Goal: Task Accomplishment & Management: Manage account settings

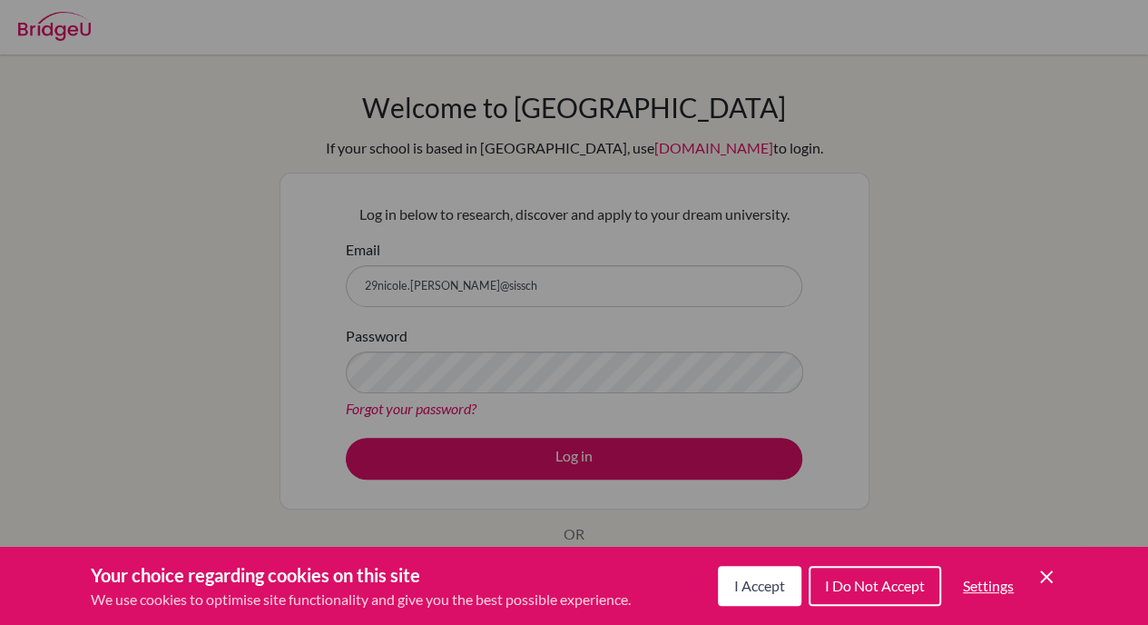
click at [779, 595] on button "I Accept" at bounding box center [760, 586] width 84 height 40
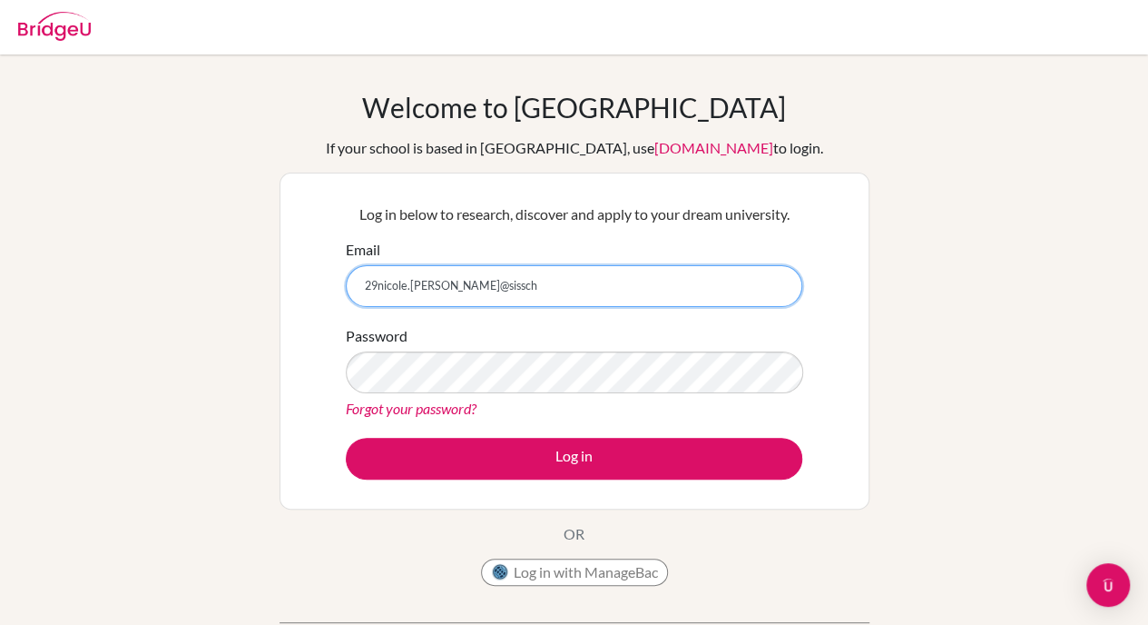
click at [703, 278] on input "29nicole.chang@sissch" at bounding box center [574, 286] width 457 height 42
type input "[EMAIL_ADDRESS][PERSON_NAME][DOMAIN_NAME]"
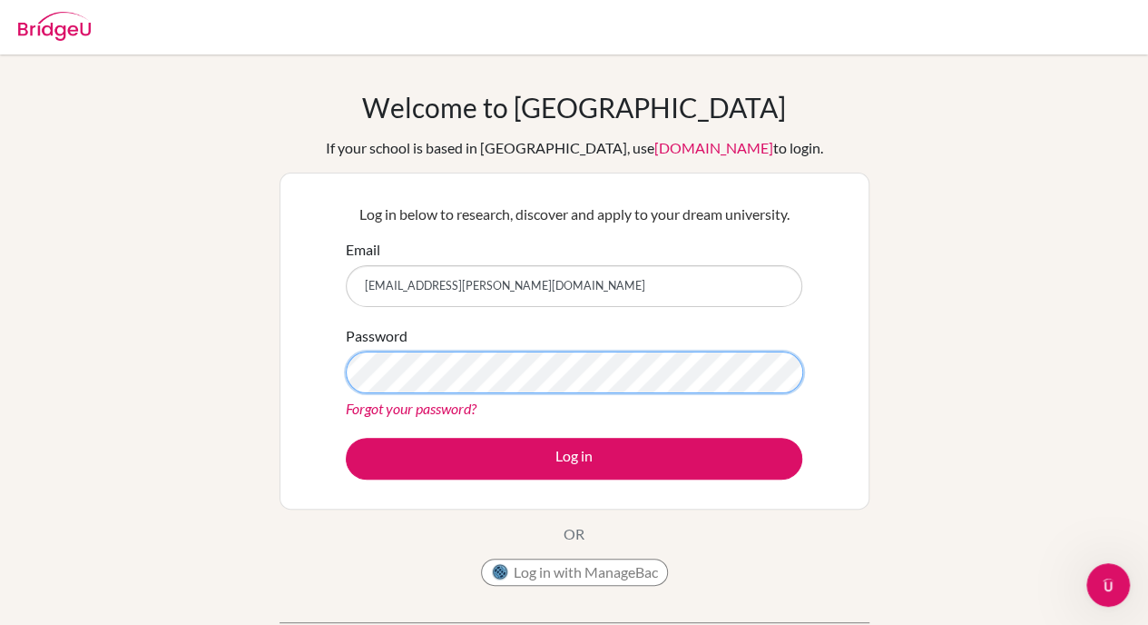
click at [346, 438] on button "Log in" at bounding box center [574, 459] width 457 height 42
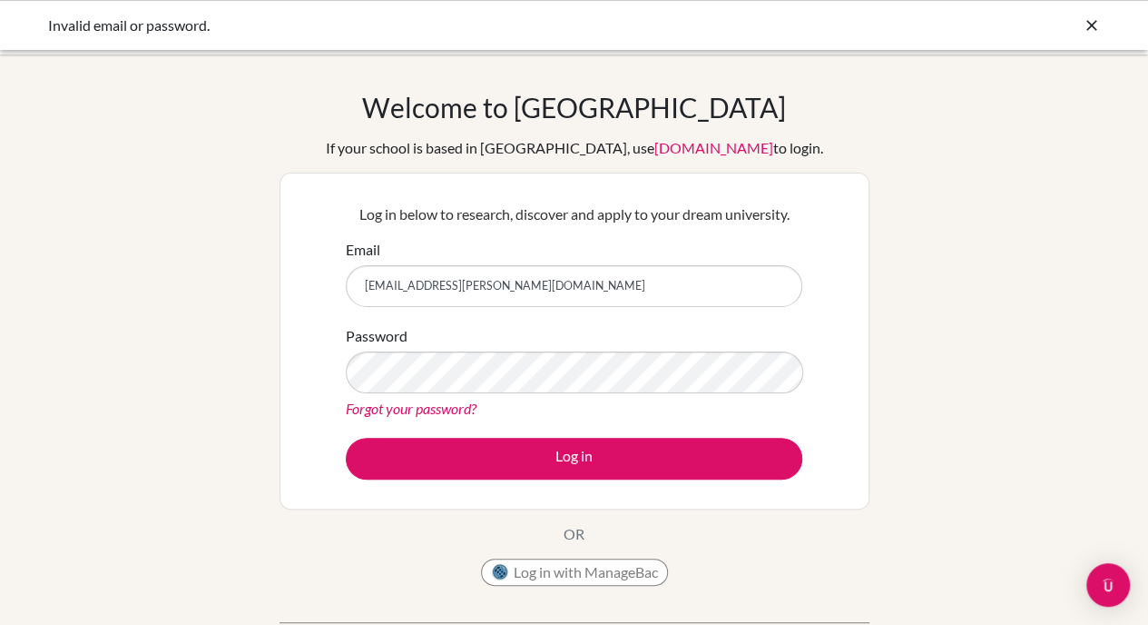
drag, startPoint x: 575, startPoint y: 290, endPoint x: 92, endPoint y: 261, distance: 484.7
click at [92, 261] on div "Welcome to [GEOGRAPHIC_DATA] If your school is based in [GEOGRAPHIC_DATA], use …" at bounding box center [574, 388] width 1148 height 594
type input "[EMAIL_ADDRESS][PERSON_NAME][DOMAIN_NAME]"
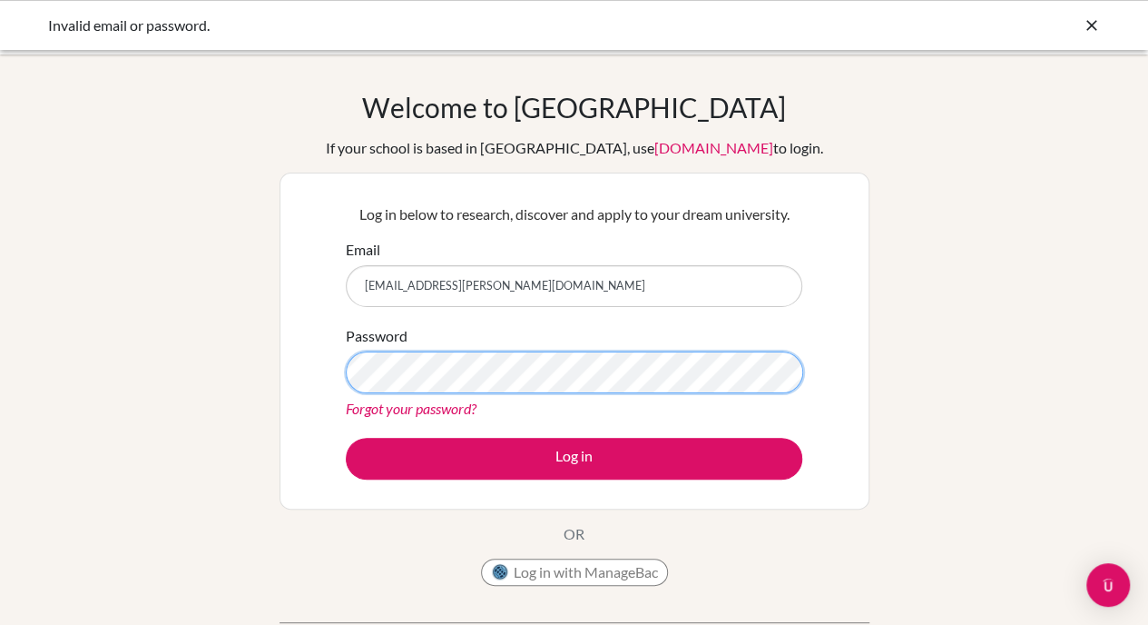
click at [346, 438] on button "Log in" at bounding box center [574, 459] width 457 height 42
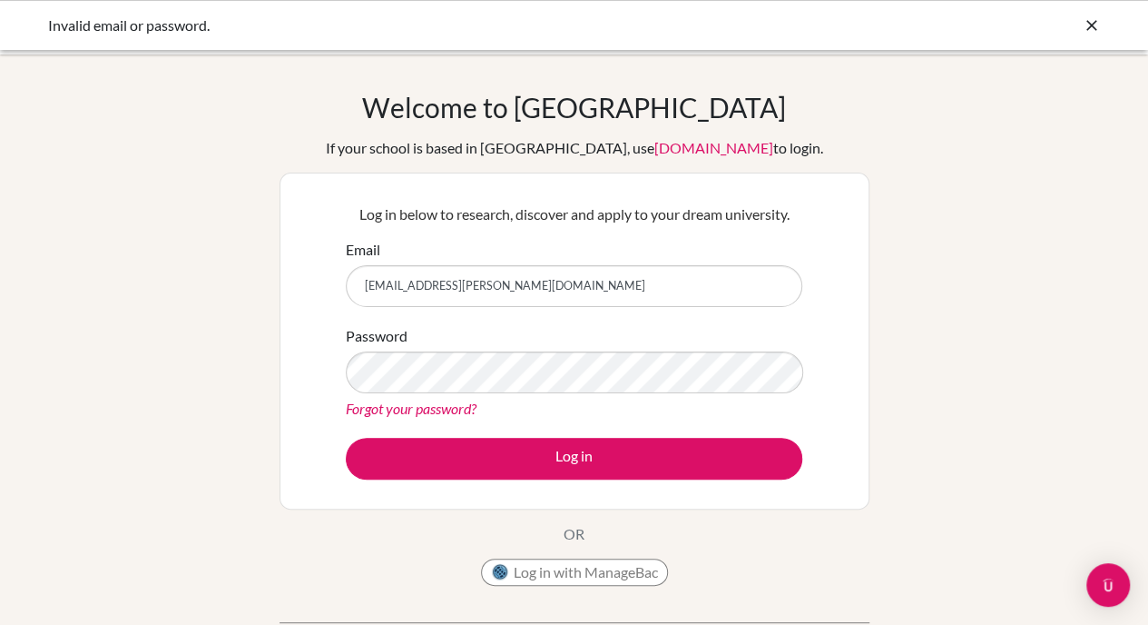
click at [1077, 26] on div "Invalid email or password." at bounding box center [574, 26] width 1053 height 22
click at [1087, 25] on icon at bounding box center [1092, 25] width 18 height 18
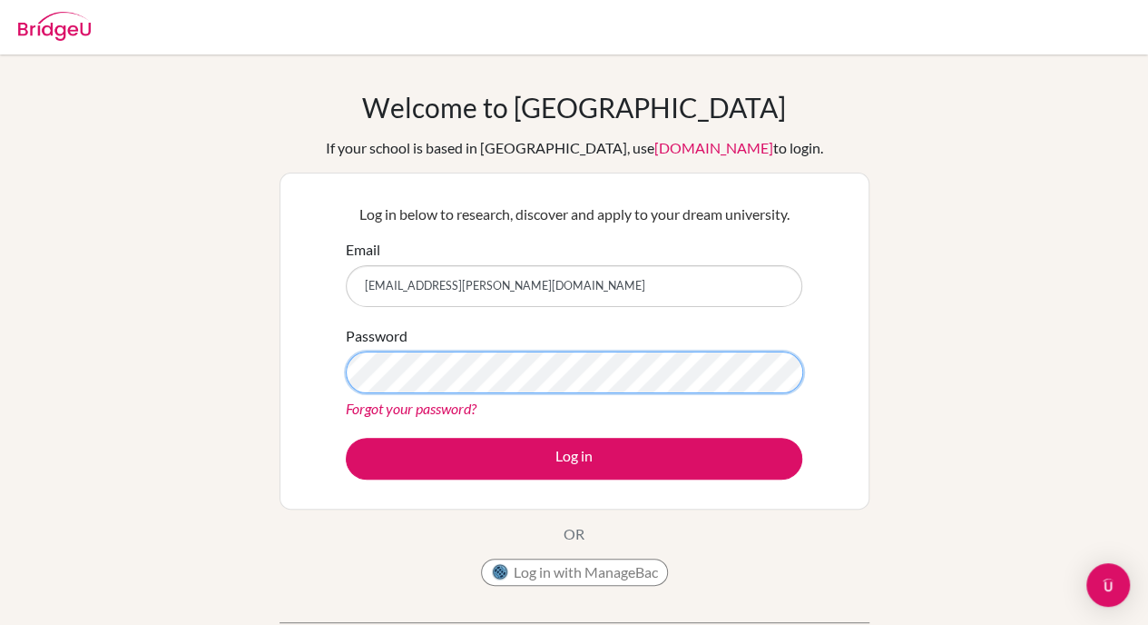
click at [346, 438] on button "Log in" at bounding box center [574, 459] width 457 height 42
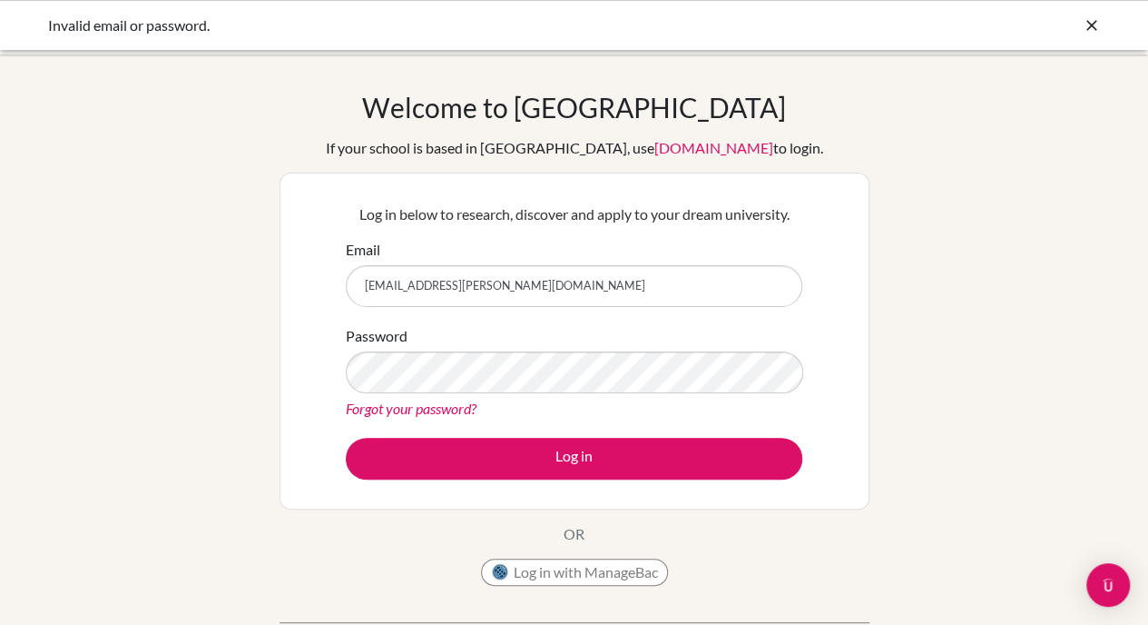
click at [1093, 30] on icon at bounding box center [1092, 25] width 18 height 18
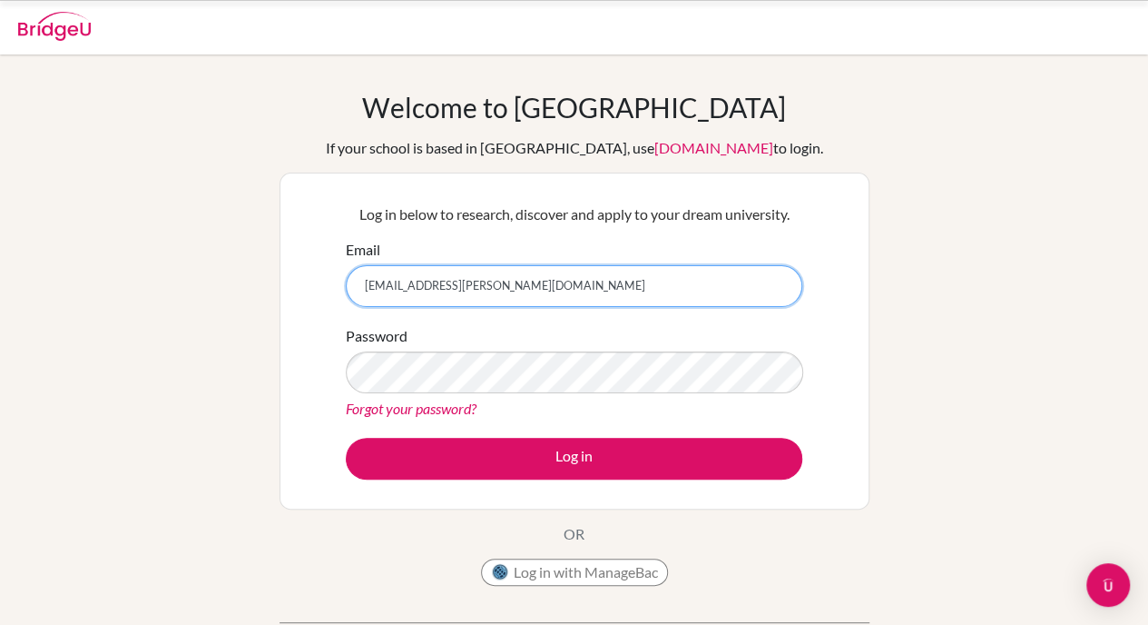
click at [572, 292] on input "29nicole.chang@sisschools.org" at bounding box center [574, 286] width 457 height 42
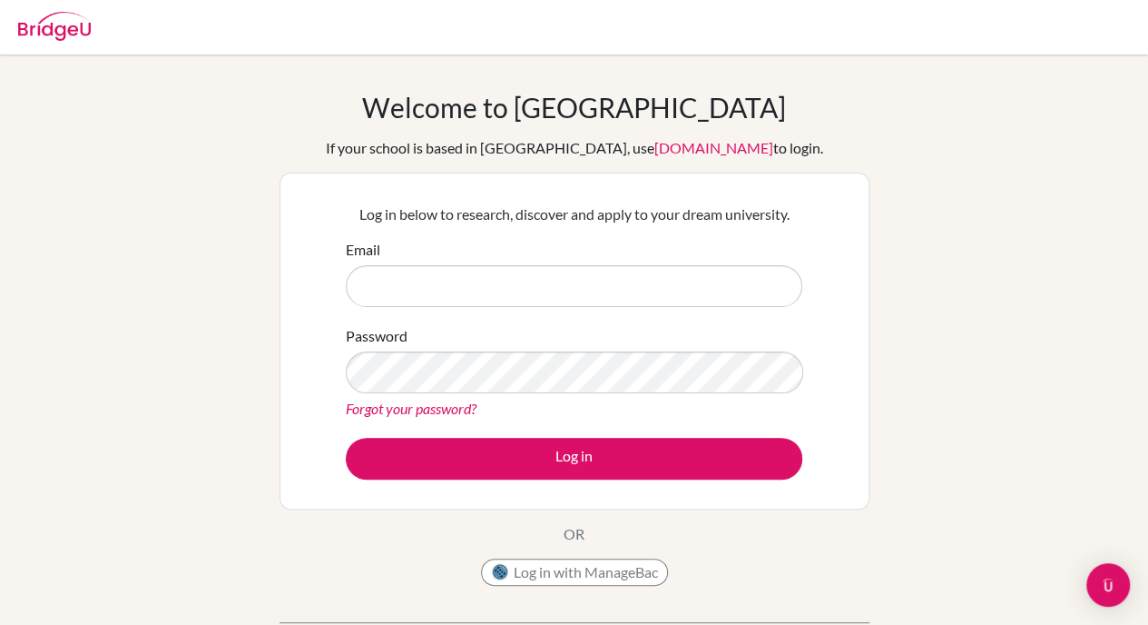
click at [36, 34] on img at bounding box center [54, 26] width 73 height 29
click at [72, 8] on div at bounding box center [54, 23] width 73 height 54
type input "[EMAIL_ADDRESS][PERSON_NAME][DOMAIN_NAME]"
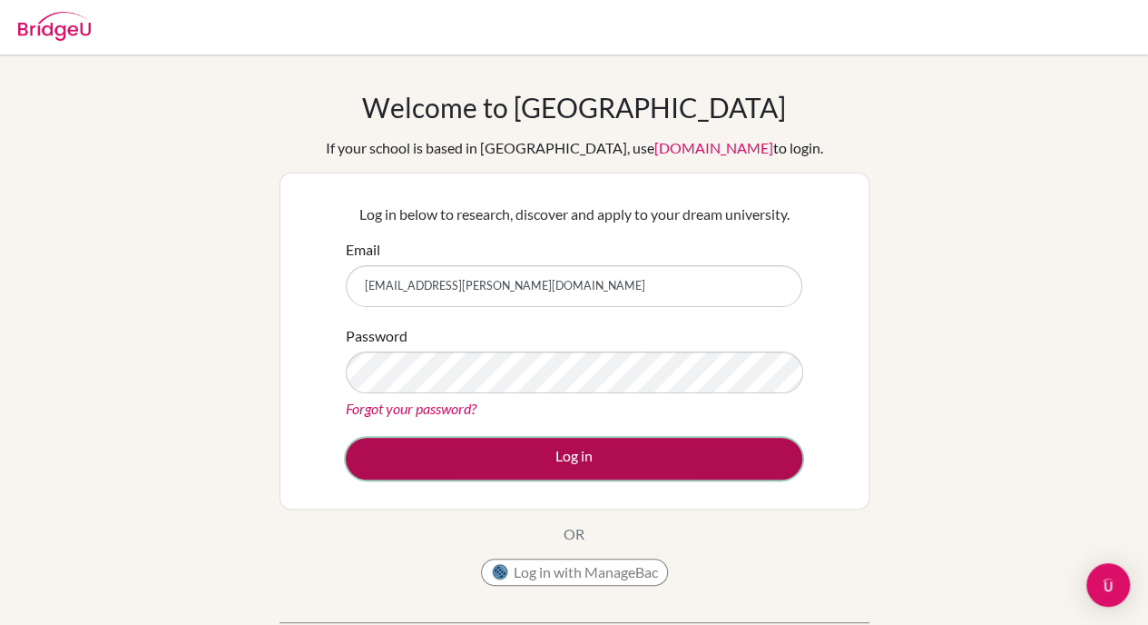
click at [500, 469] on button "Log in" at bounding box center [574, 459] width 457 height 42
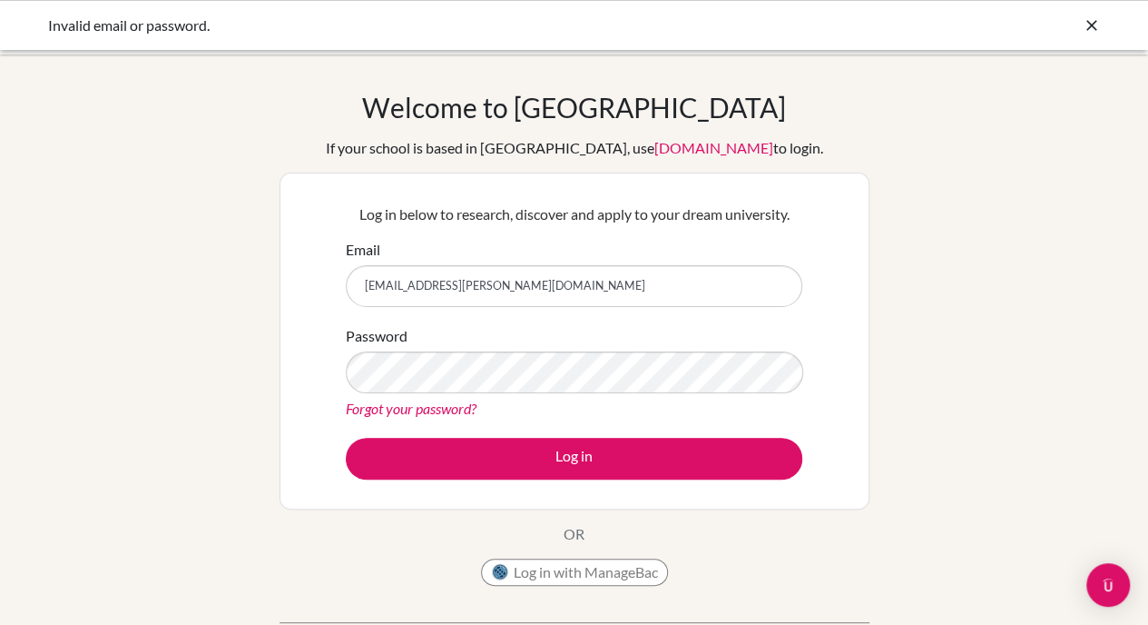
click at [1015, 245] on div "Welcome to BridgeU If your school is based in China, use app.bridge-u.com.cn to…" at bounding box center [574, 388] width 1148 height 594
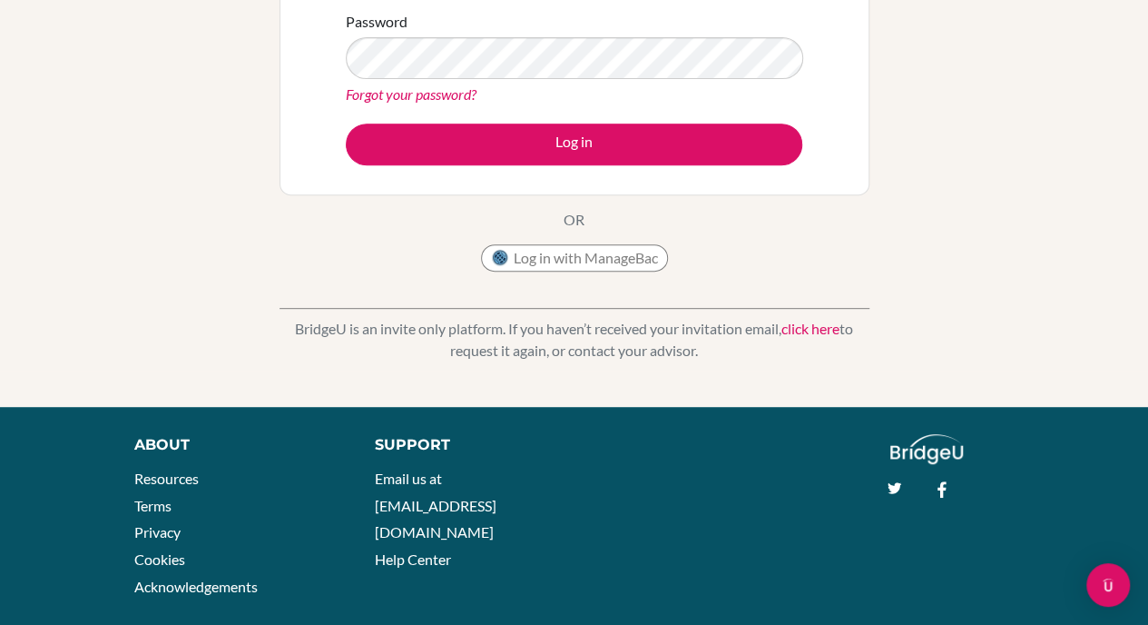
scroll to position [342, 0]
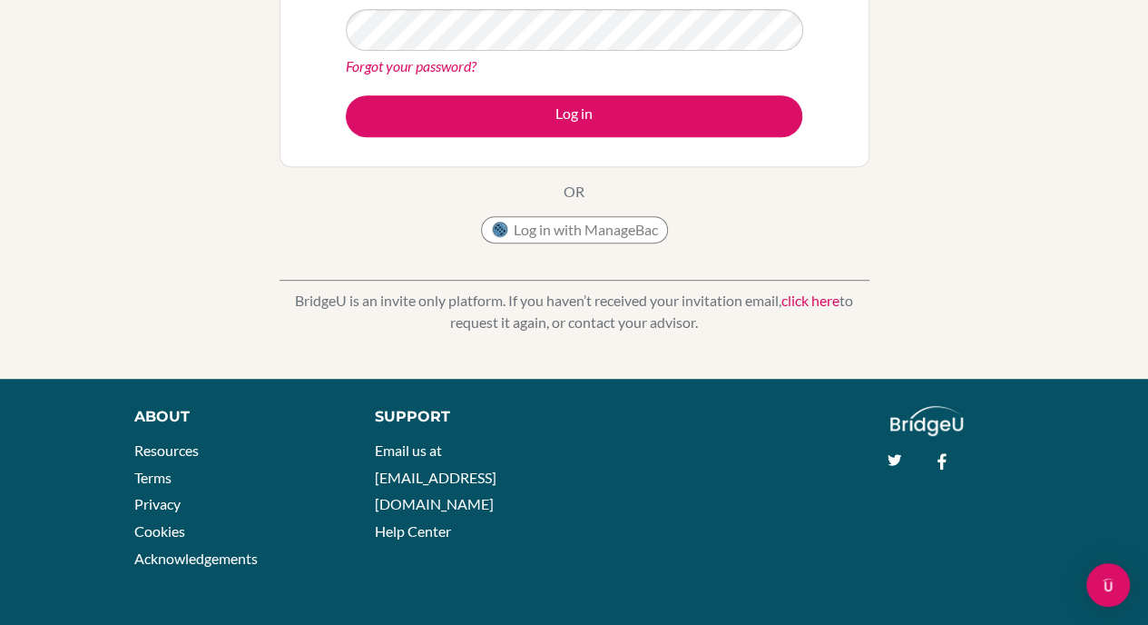
click at [584, 299] on p "BridgeU is an invite only platform. If you haven’t received your invitation ema…" at bounding box center [575, 312] width 590 height 44
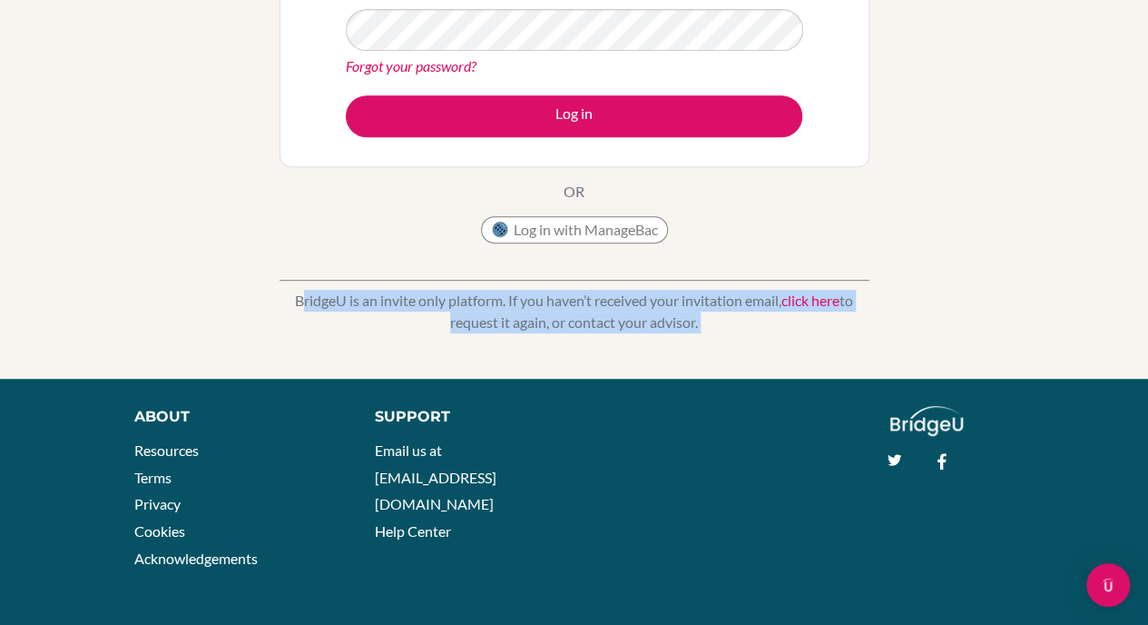
click at [584, 299] on p "BridgeU is an invite only platform. If you haven’t received your invitation ema…" at bounding box center [575, 312] width 590 height 44
drag, startPoint x: 584, startPoint y: 299, endPoint x: 574, endPoint y: 349, distance: 51.8
click at [574, 349] on div "Welcome to BridgeU If your school is based in China, use app.bridge-u.com.cn to…" at bounding box center [574, 45] width 1148 height 666
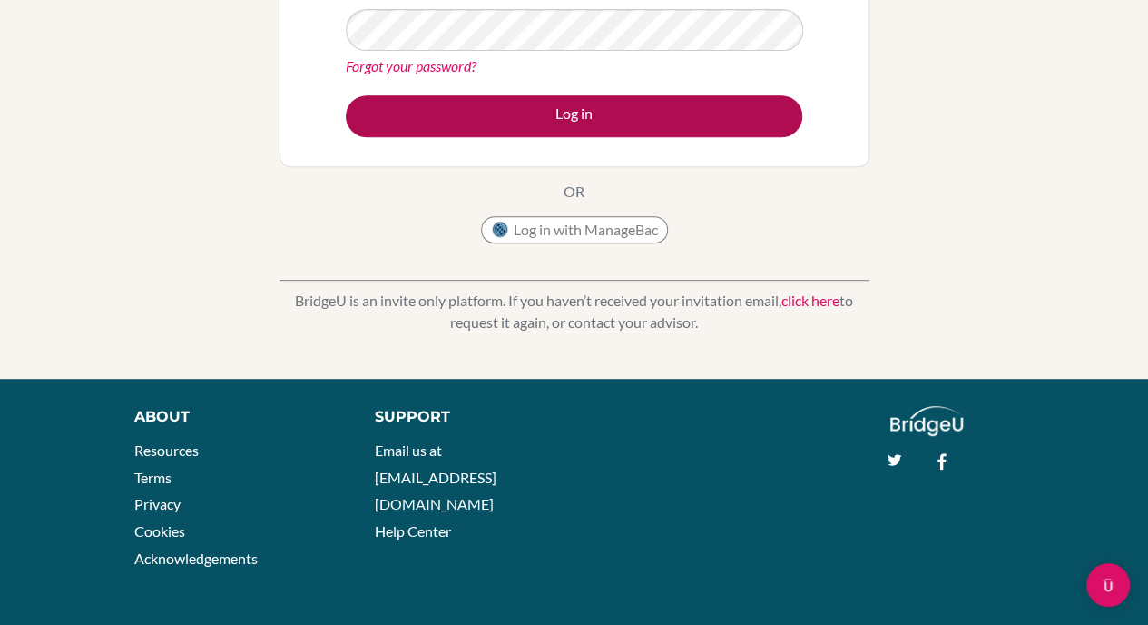
scroll to position [0, 0]
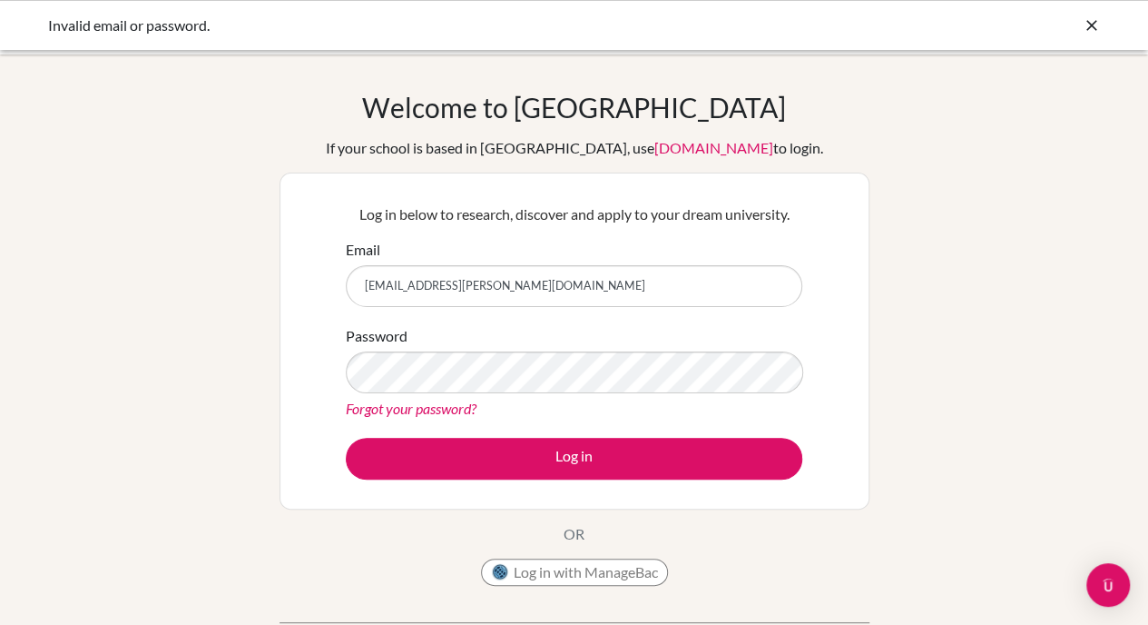
click at [416, 412] on link "Forgot your password?" at bounding box center [411, 407] width 131 height 17
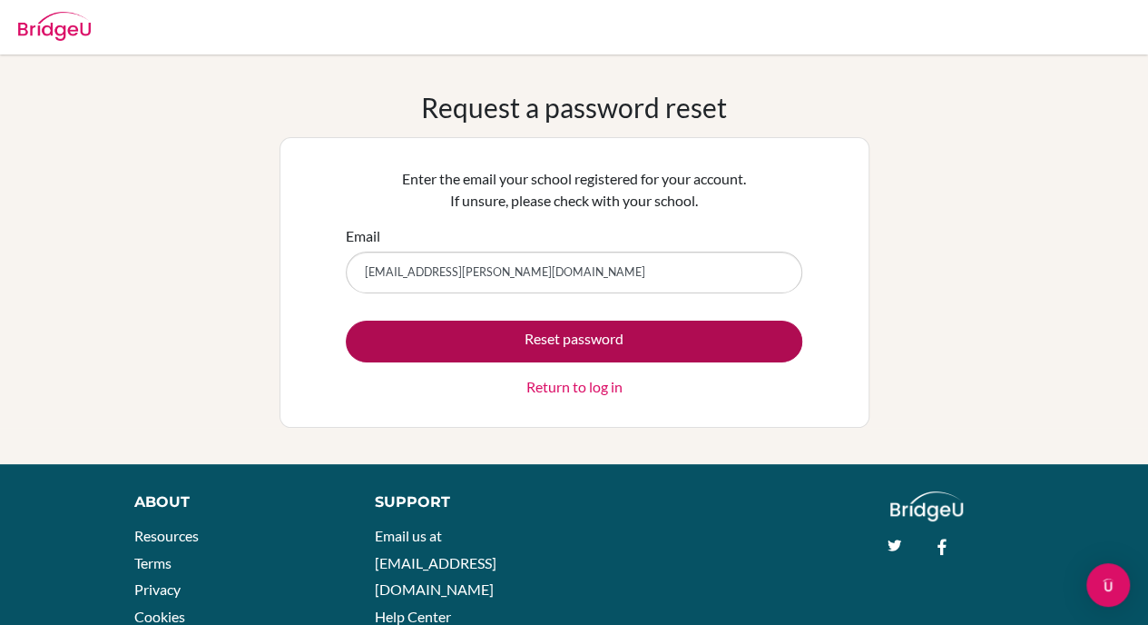
type input "29nicole.chang@sisschools.org"
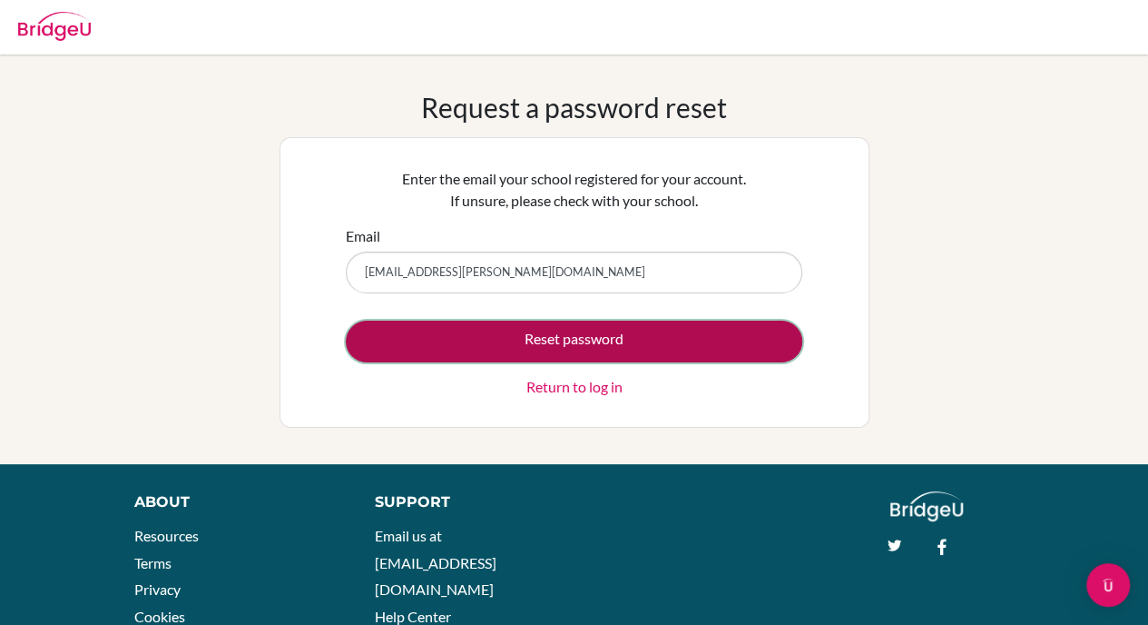
click at [630, 345] on button "Reset password" at bounding box center [574, 341] width 457 height 42
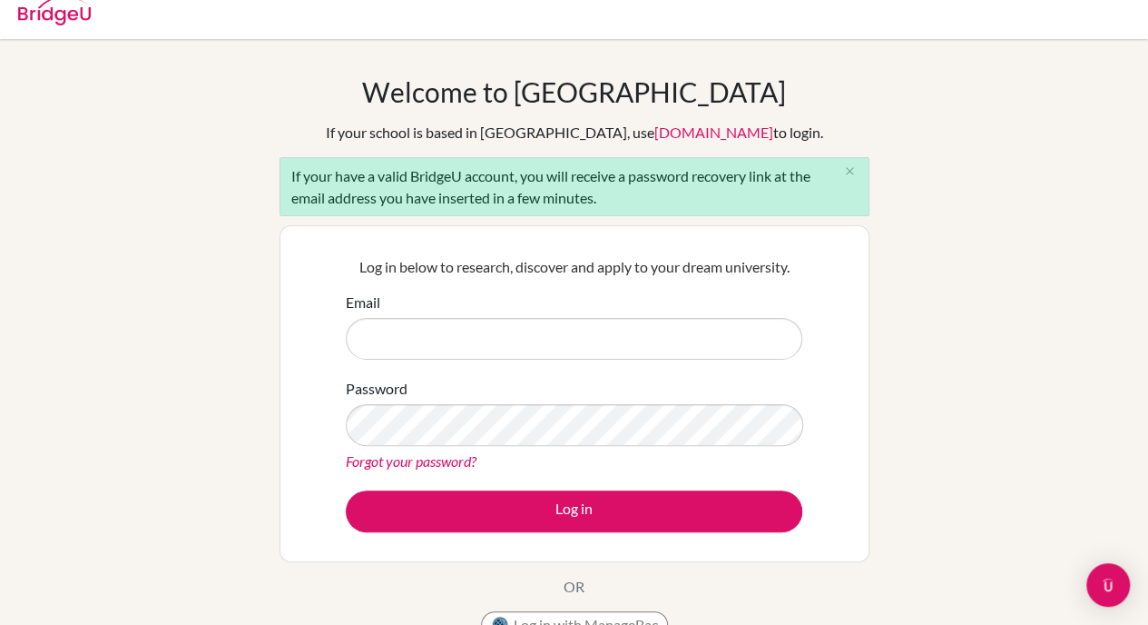
scroll to position [17, 0]
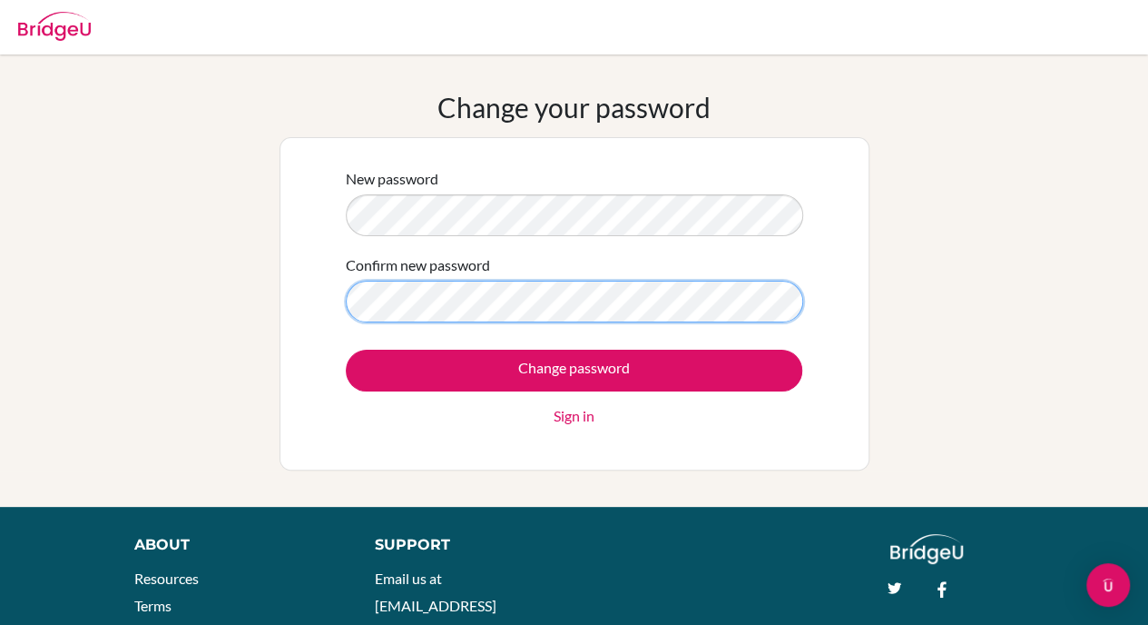
click at [346, 349] on input "Change password" at bounding box center [574, 370] width 457 height 42
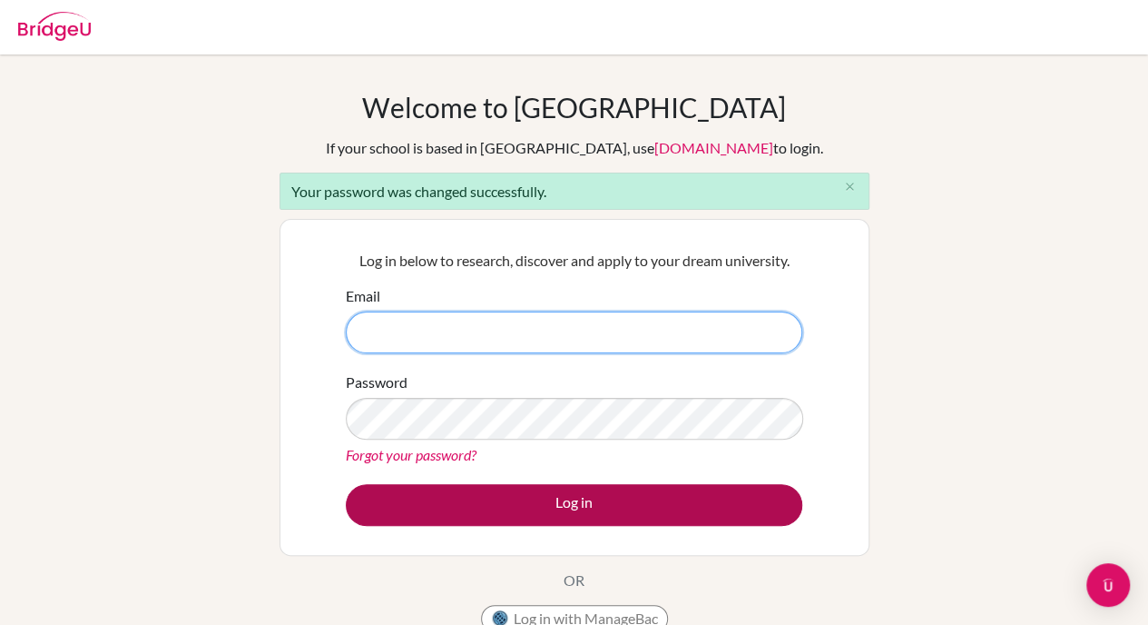
type input "[EMAIL_ADDRESS][PERSON_NAME][DOMAIN_NAME]"
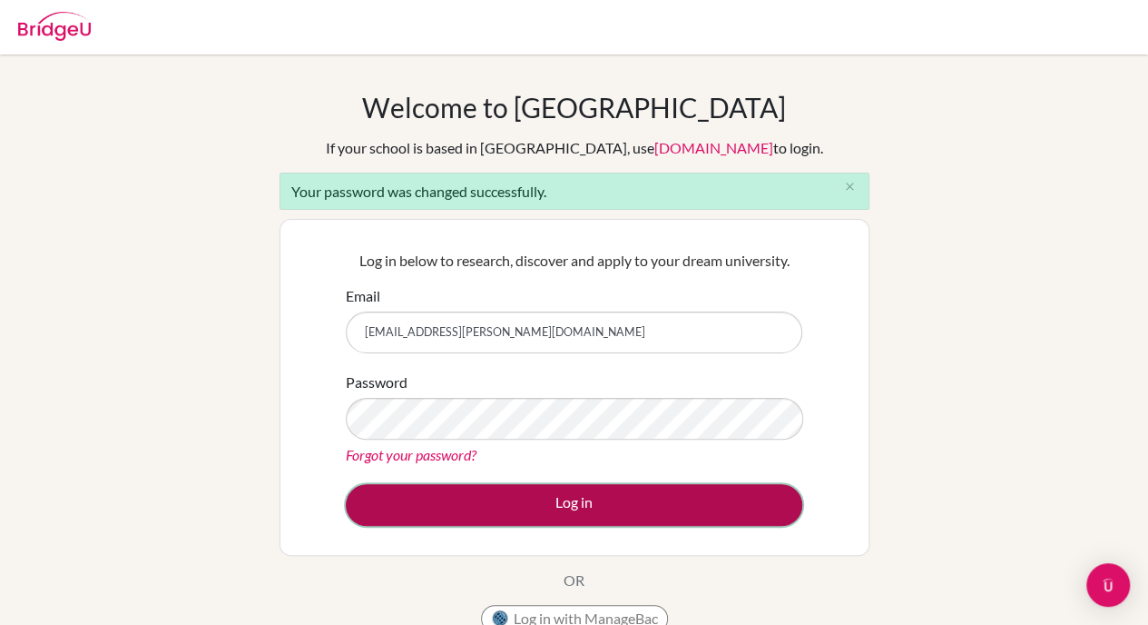
click at [563, 487] on button "Log in" at bounding box center [574, 505] width 457 height 42
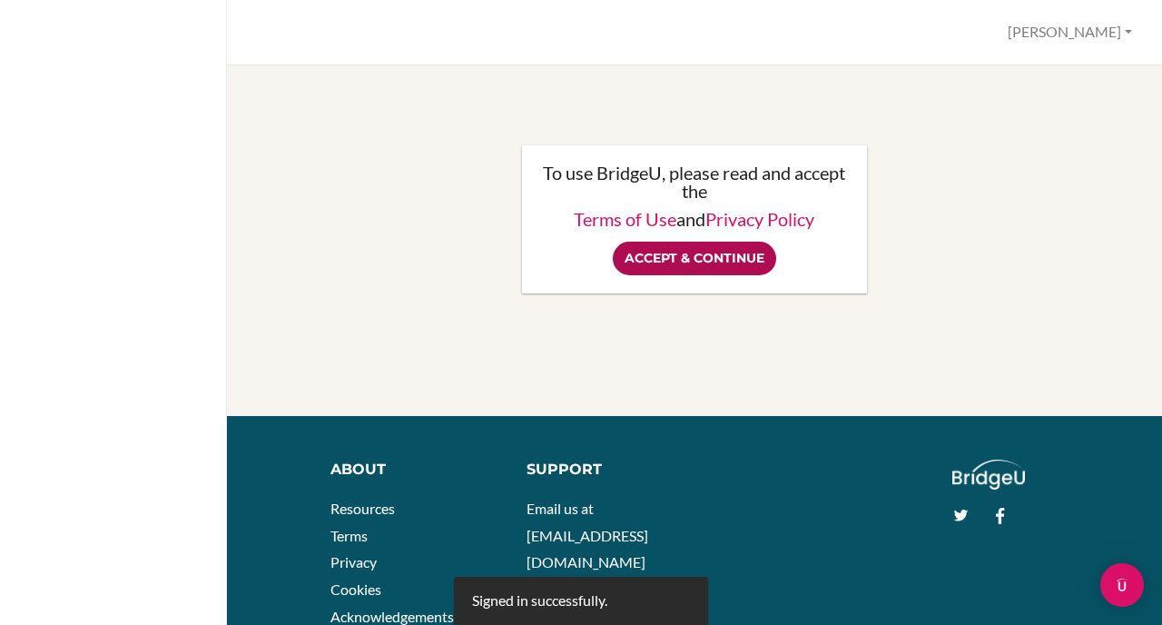
drag, startPoint x: 848, startPoint y: 231, endPoint x: 686, endPoint y: 251, distance: 162.7
click at [686, 251] on div "To use BridgeU, please read and accept the Terms of Use and Privacy Policy Acce…" at bounding box center [695, 219] width 346 height 148
click at [686, 251] on input "Accept & Continue" at bounding box center [694, 258] width 163 height 34
